Goal: Transaction & Acquisition: Purchase product/service

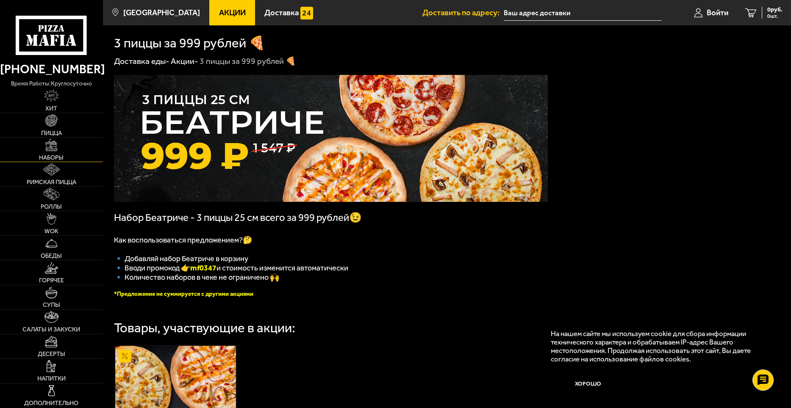
click at [54, 151] on img at bounding box center [51, 145] width 12 height 12
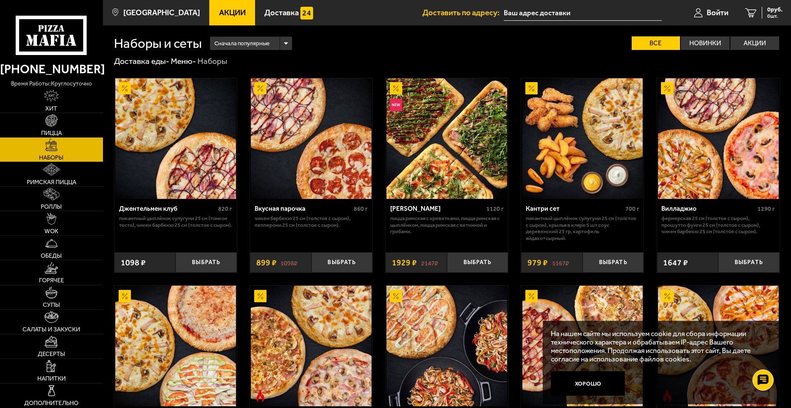
click at [539, 12] on input "text" at bounding box center [583, 13] width 158 height 16
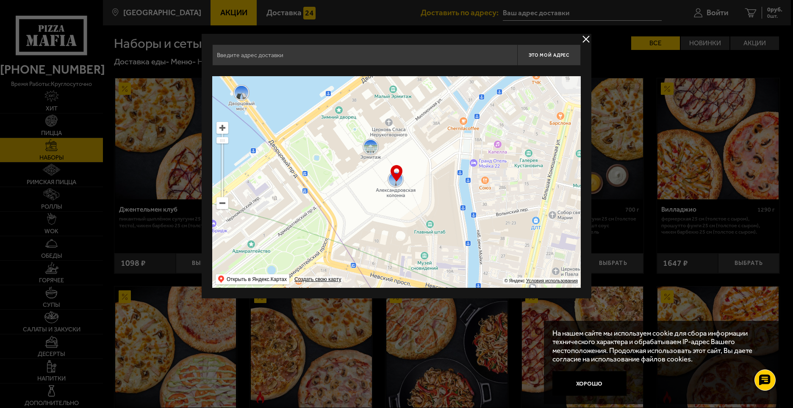
click at [581, 39] on button "delivery type" at bounding box center [586, 39] width 11 height 11
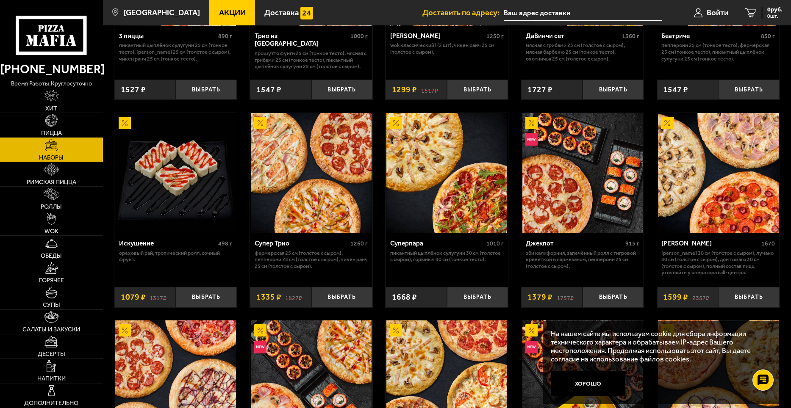
scroll to position [381, 0]
click at [352, 298] on button "Выбрать" at bounding box center [341, 297] width 61 height 20
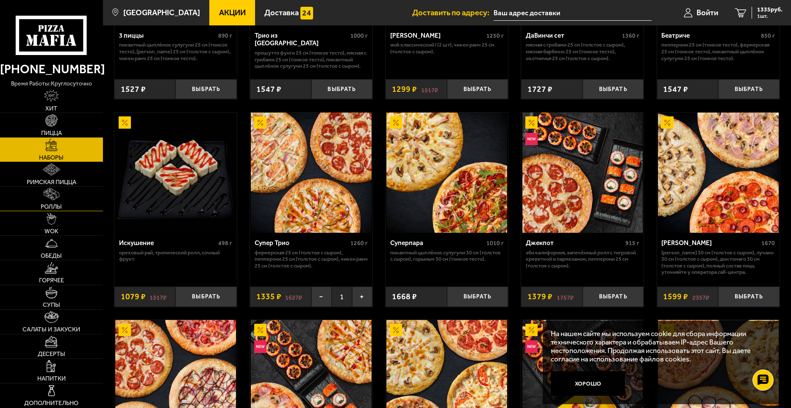
click at [55, 194] on img at bounding box center [52, 194] width 16 height 12
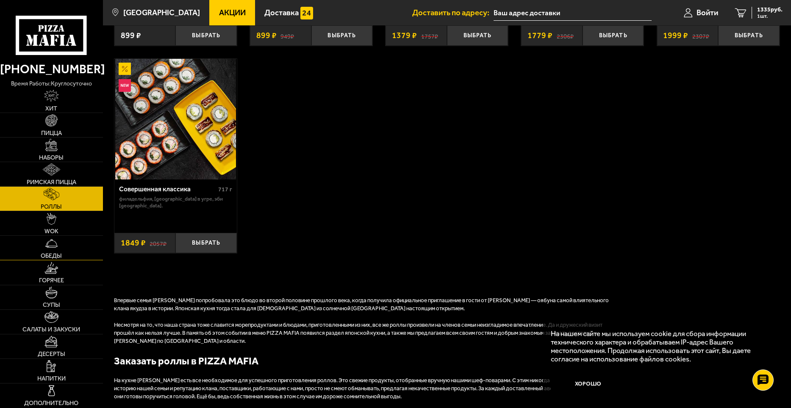
scroll to position [551, 0]
